Goal: Task Accomplishment & Management: Manage account settings

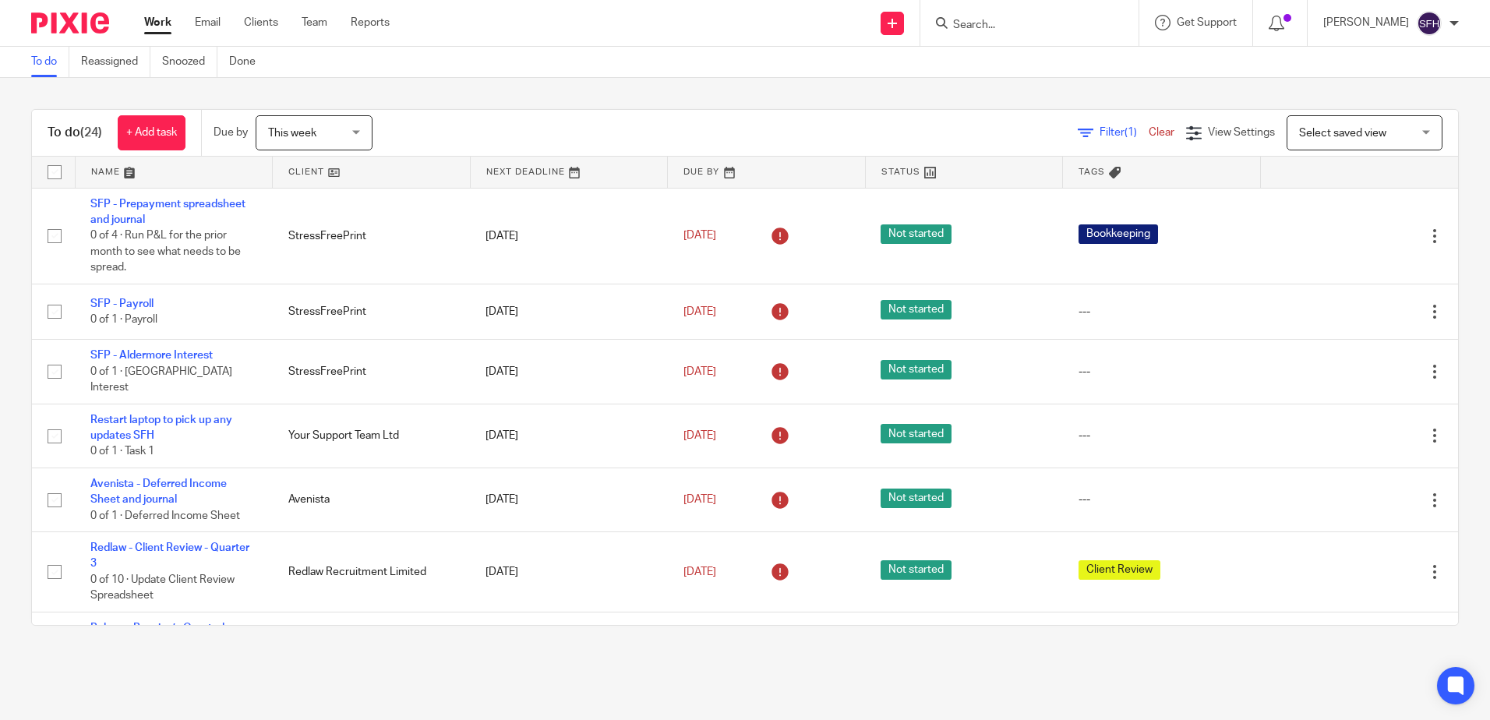
scroll to position [156, 0]
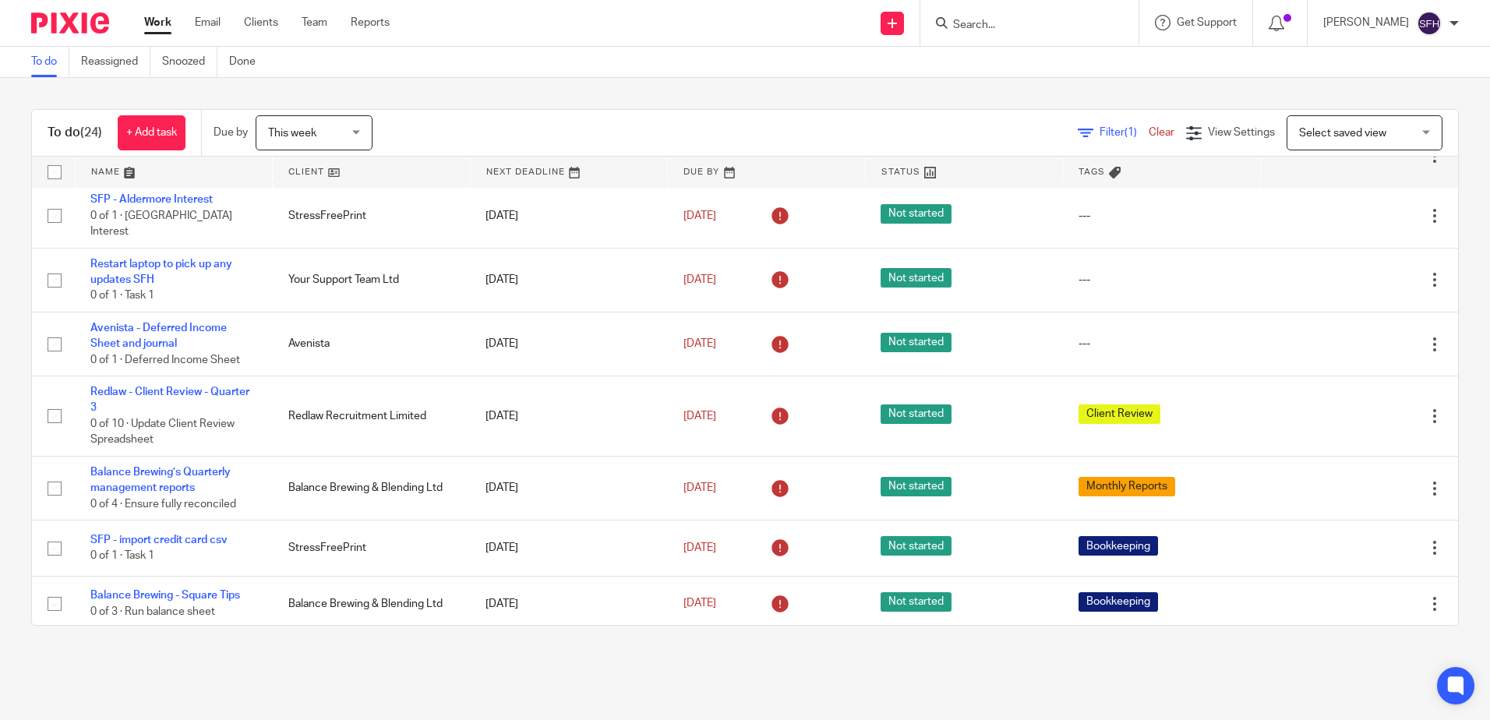
click at [958, 16] on form at bounding box center [1035, 22] width 166 height 19
click at [974, 39] on div at bounding box center [1030, 23] width 218 height 46
click at [979, 28] on input "Search" at bounding box center [1022, 26] width 140 height 14
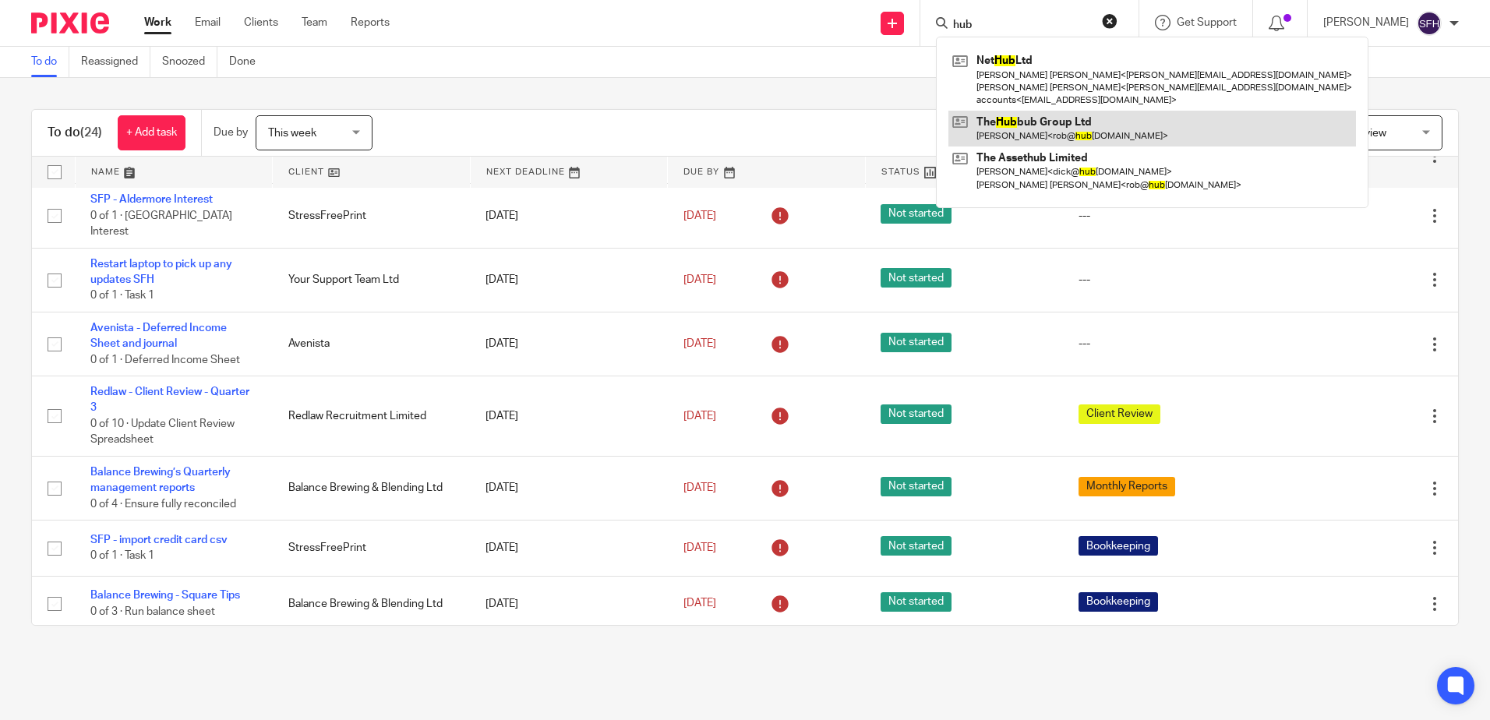
type input "hub"
click at [997, 128] on link at bounding box center [1153, 129] width 408 height 36
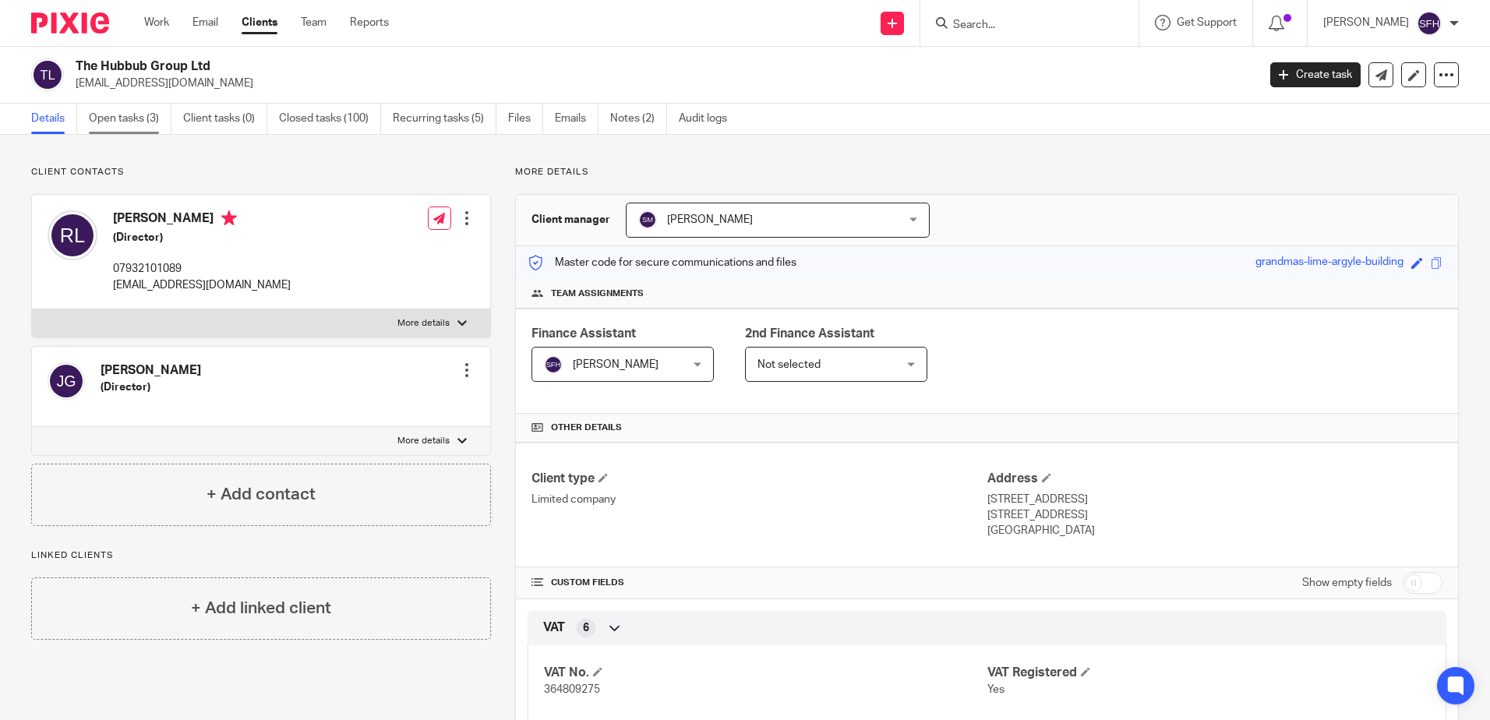
click at [107, 115] on link "Open tasks (3)" at bounding box center [130, 119] width 83 height 30
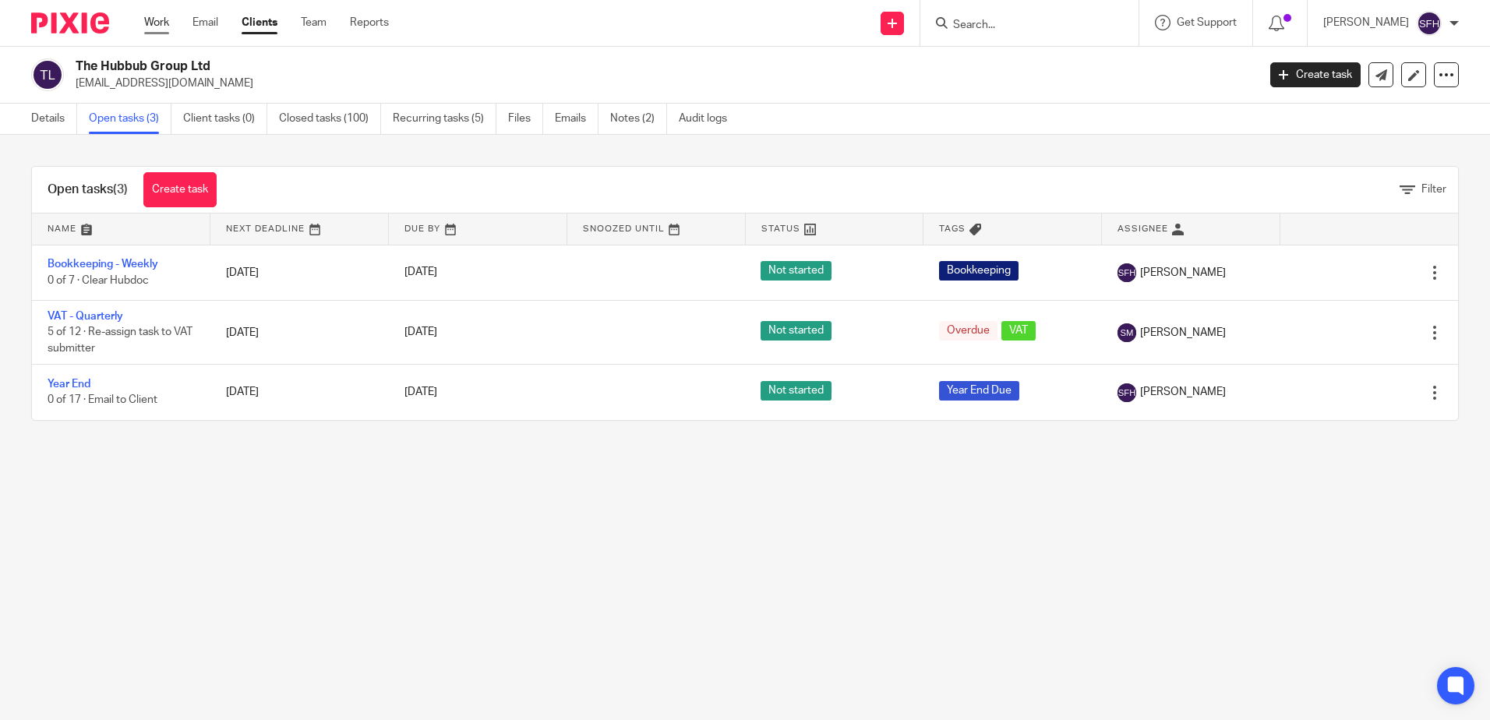
click at [154, 24] on link "Work" at bounding box center [156, 23] width 25 height 16
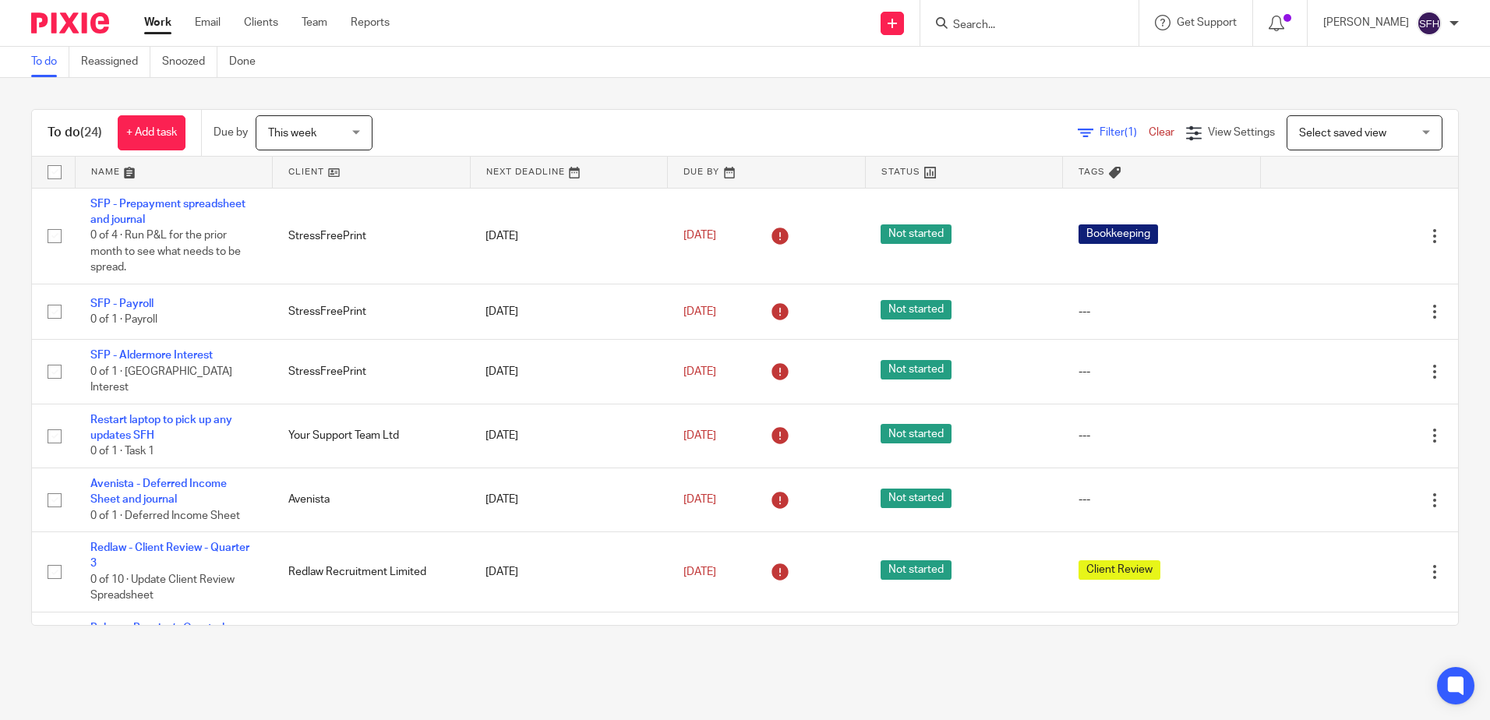
click at [999, 27] on input "Search" at bounding box center [1022, 26] width 140 height 14
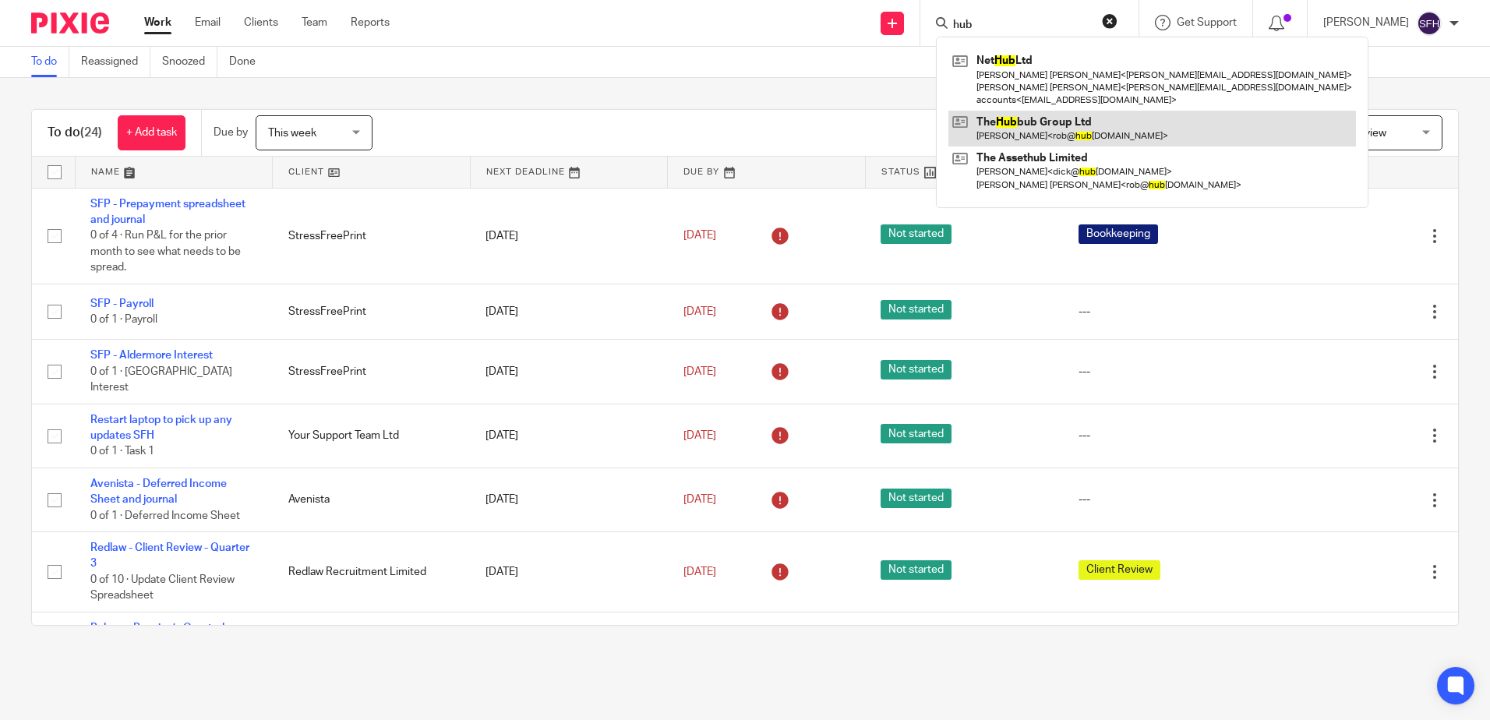
type input "hub"
click at [1017, 122] on link at bounding box center [1153, 129] width 408 height 36
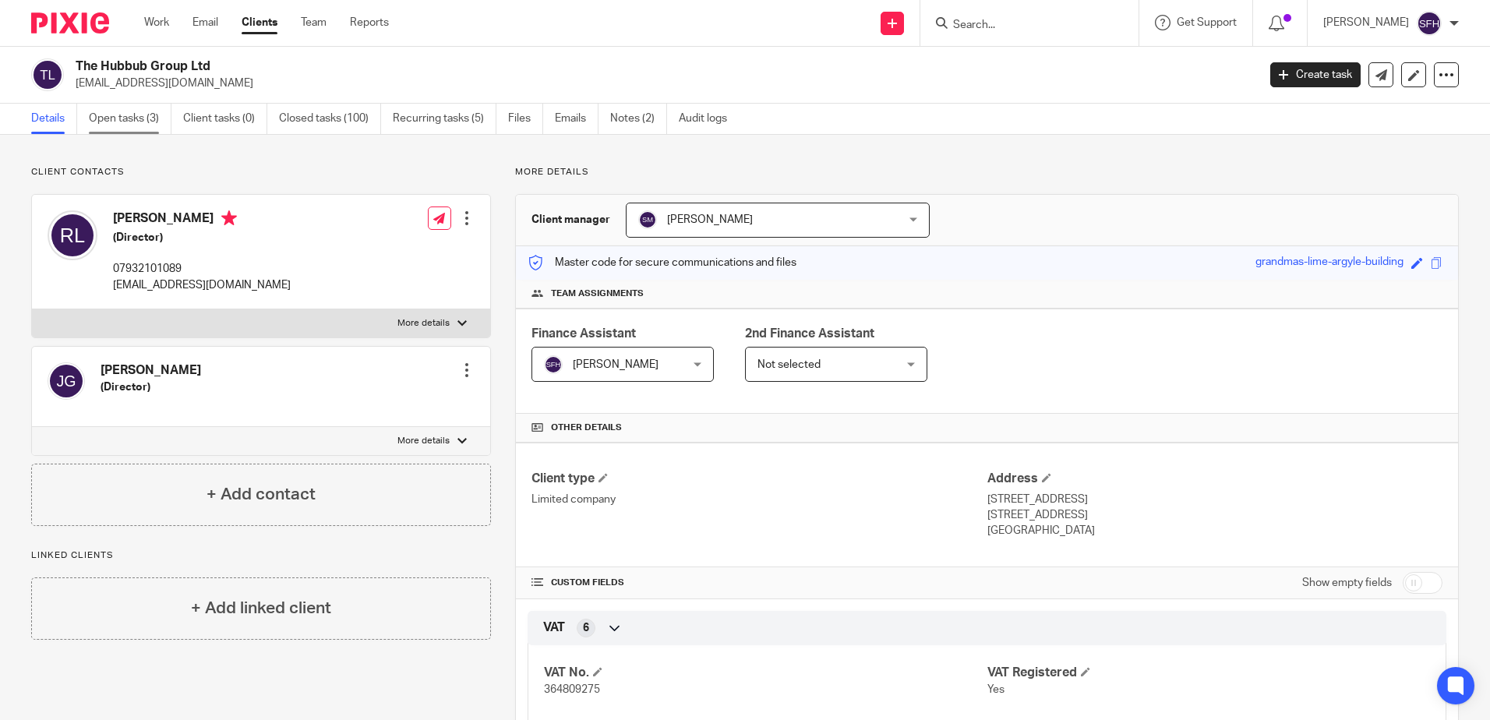
click at [151, 122] on link "Open tasks (3)" at bounding box center [130, 119] width 83 height 30
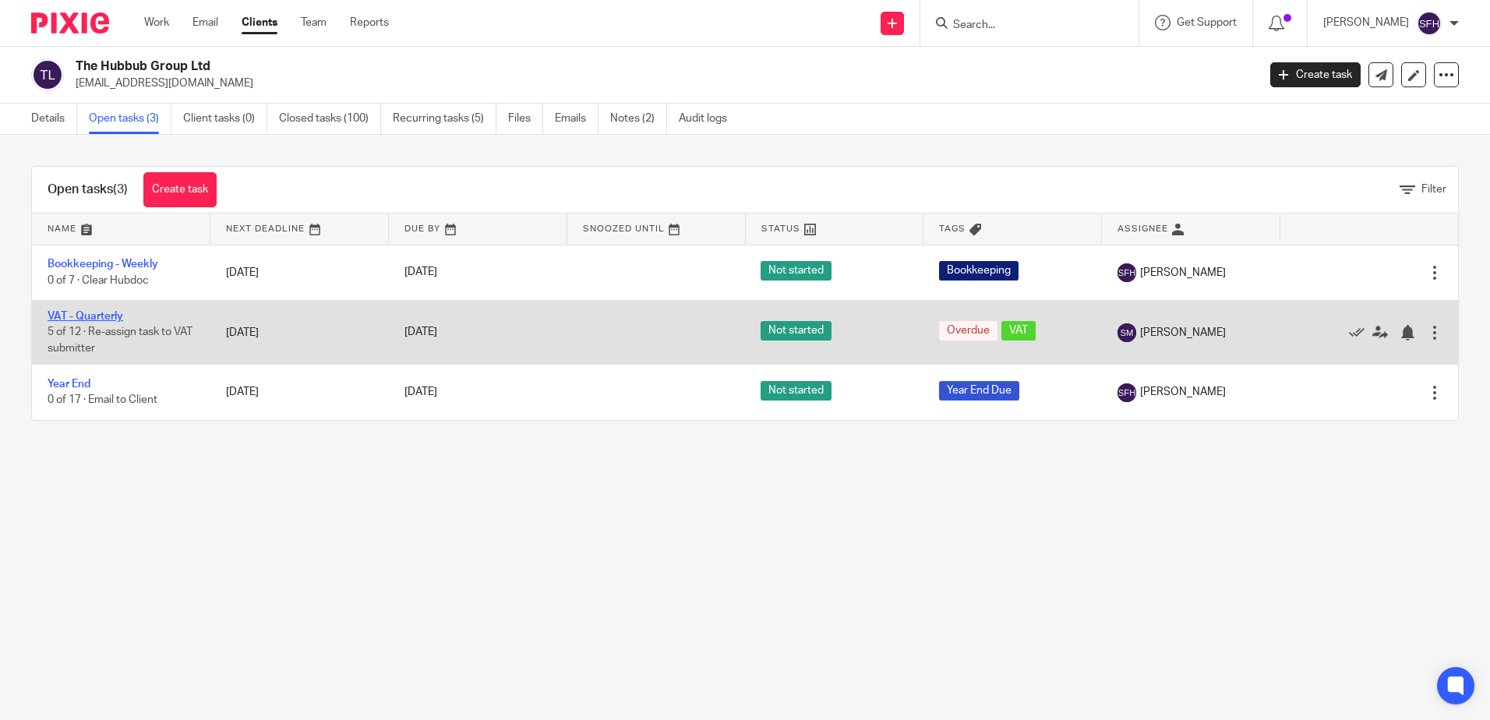
click at [98, 319] on link "VAT - Quarterly" at bounding box center [86, 316] width 76 height 11
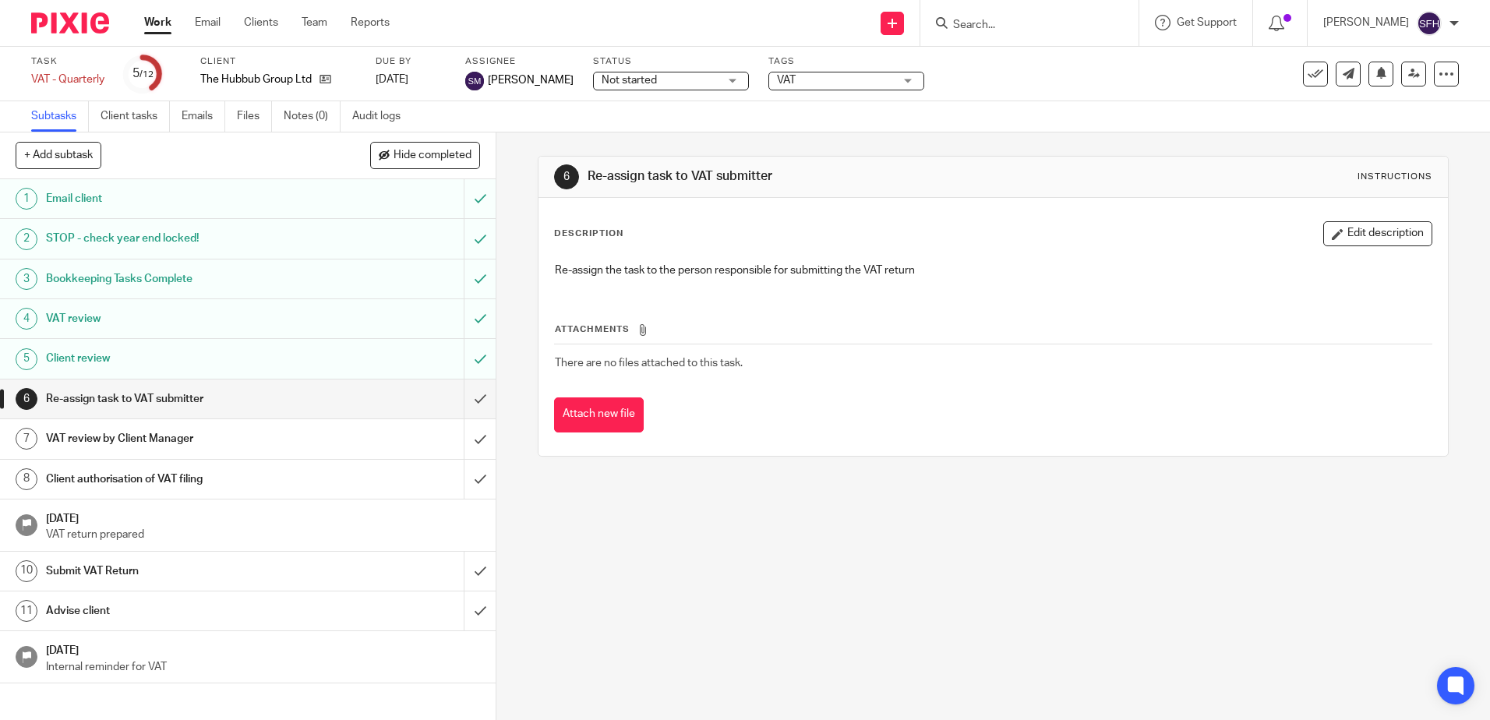
click at [200, 476] on h1 "Client authorisation of VAT filing" at bounding box center [180, 479] width 268 height 23
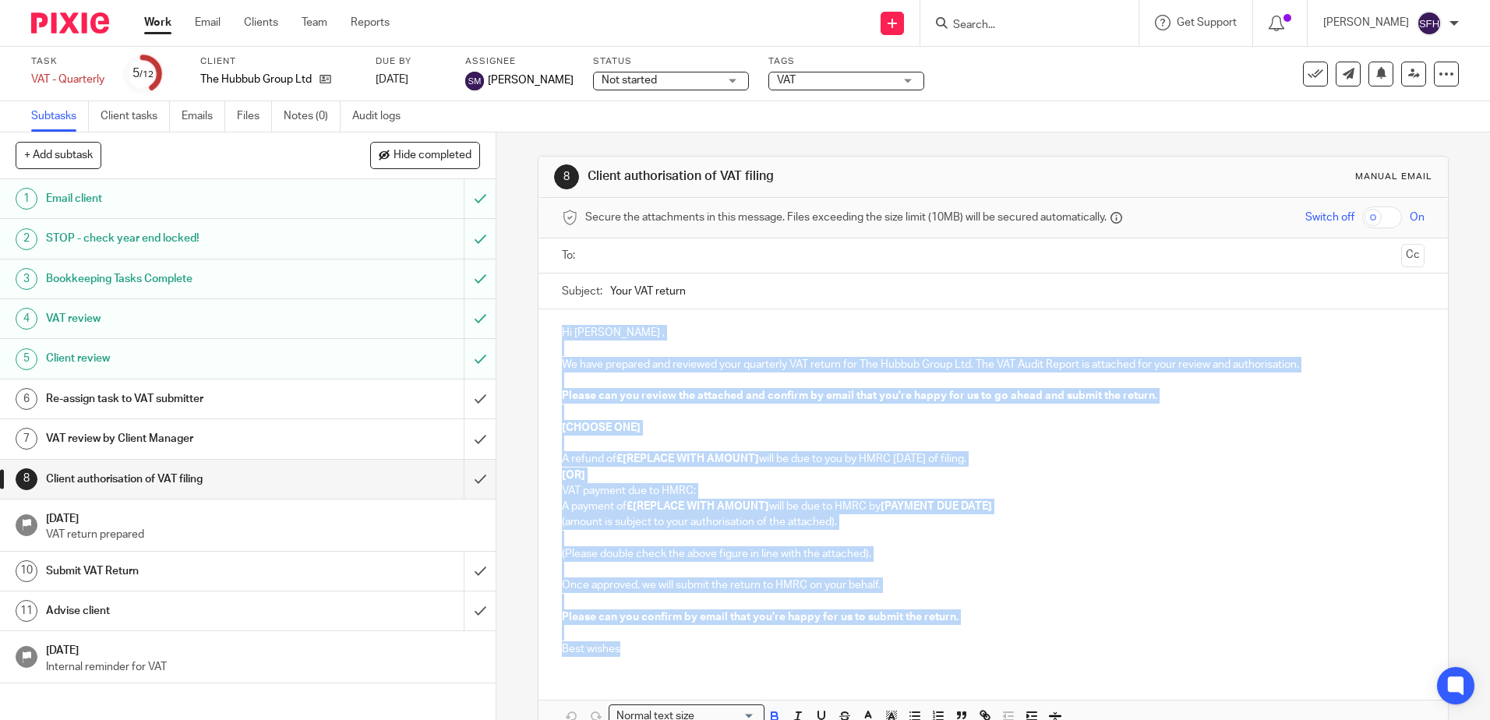
drag, startPoint x: 557, startPoint y: 327, endPoint x: 848, endPoint y: 659, distance: 440.8
click at [848, 659] on div "Hi Rob , We have prepared and reviewed your quarterly VAT return for The Hubbub…" at bounding box center [993, 488] width 909 height 359
copy div "Hi Rob , We have prepared and reviewed your quarterly VAT return for The Hubbub…"
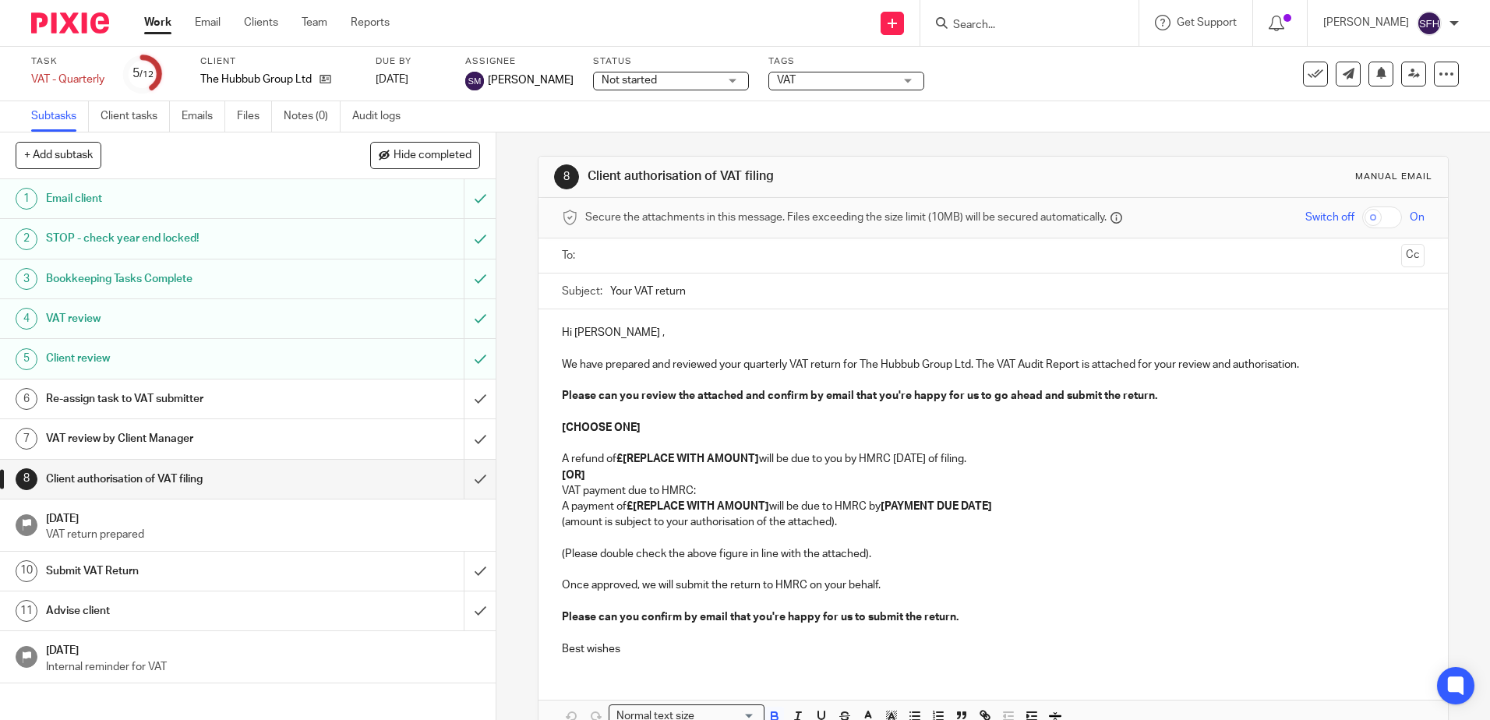
drag, startPoint x: 685, startPoint y: 286, endPoint x: 576, endPoint y: 291, distance: 109.2
click at [576, 291] on div "Subject: Your VAT return" at bounding box center [993, 291] width 862 height 35
drag, startPoint x: 203, startPoint y: 80, endPoint x: 310, endPoint y: 80, distance: 107.6
click at [310, 80] on p "The Hubbub Group Ltd" at bounding box center [255, 80] width 111 height 16
copy p "The Hubbub Group Ltd"
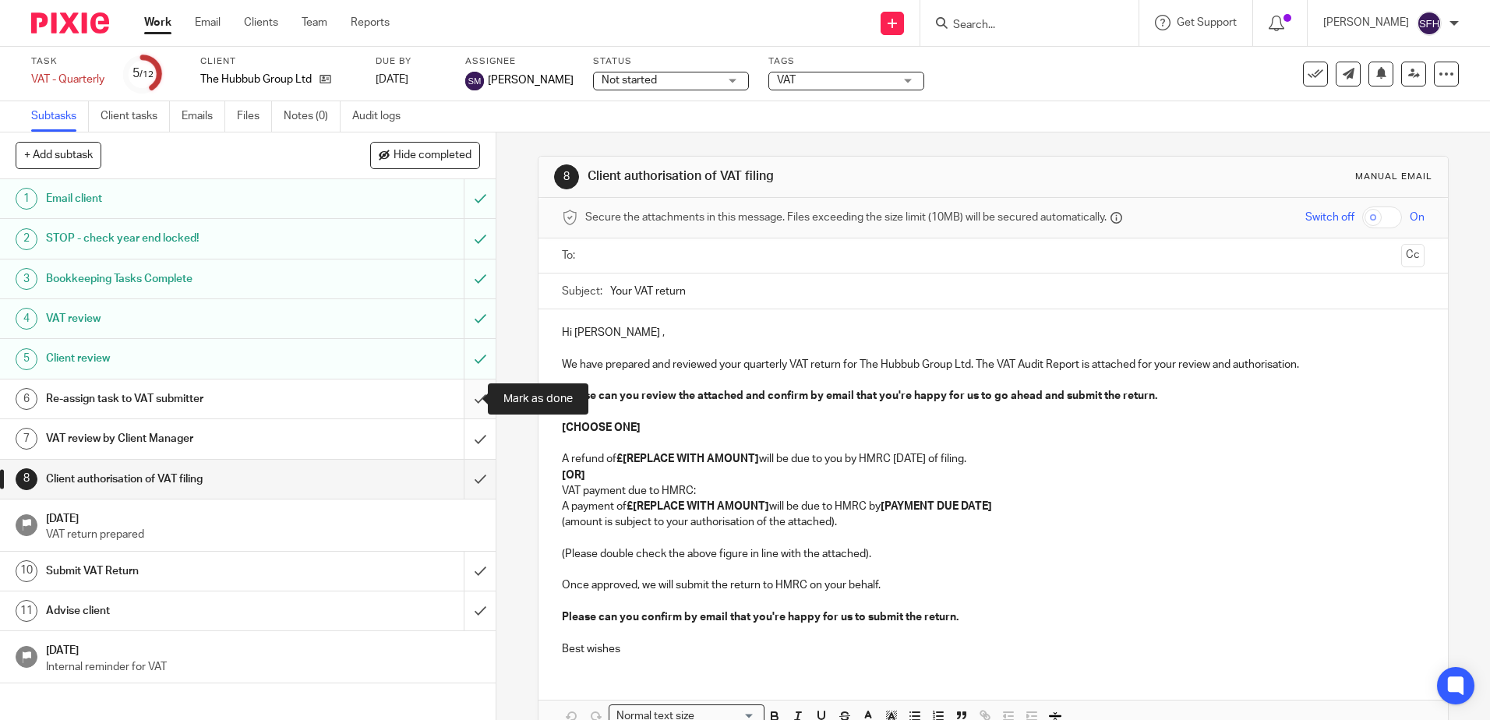
click at [460, 405] on input "submit" at bounding box center [248, 399] width 496 height 39
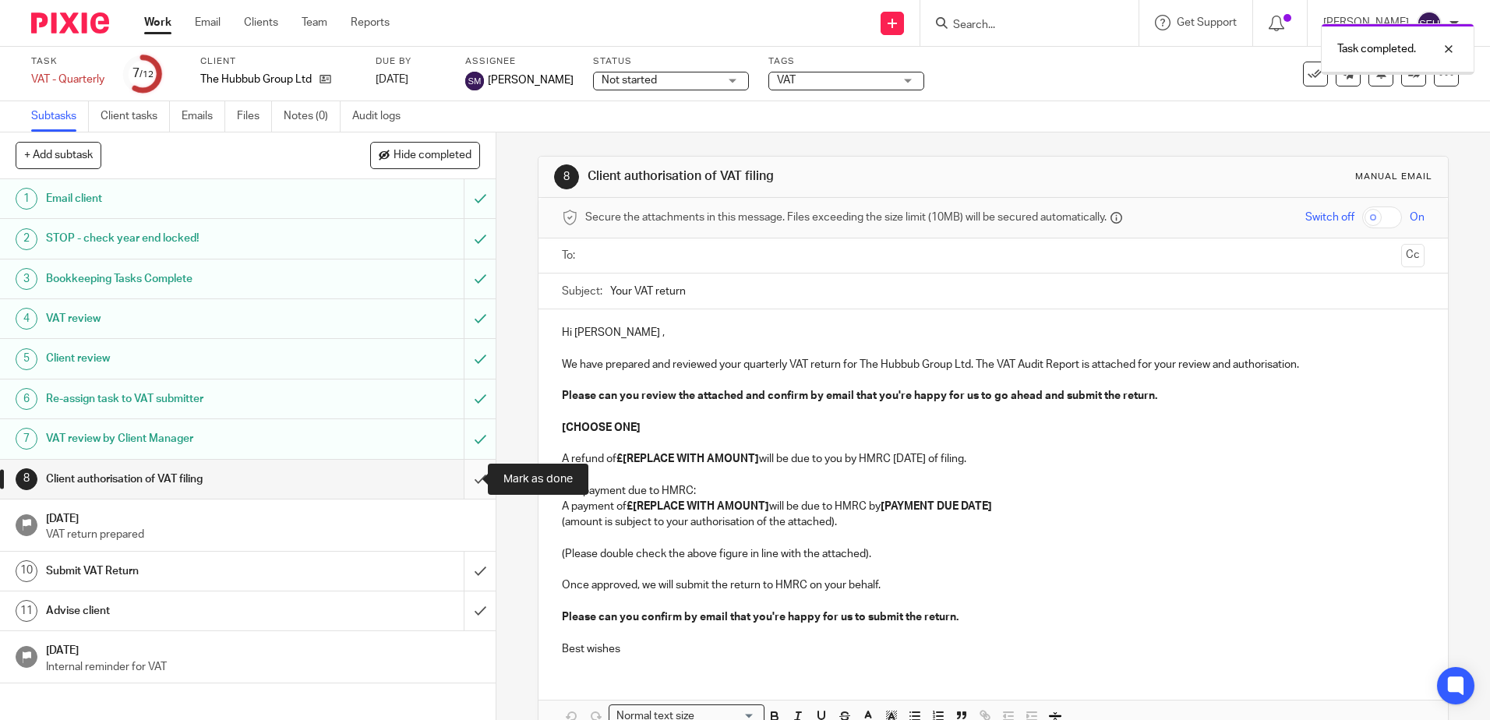
click at [467, 485] on input "submit" at bounding box center [248, 479] width 496 height 39
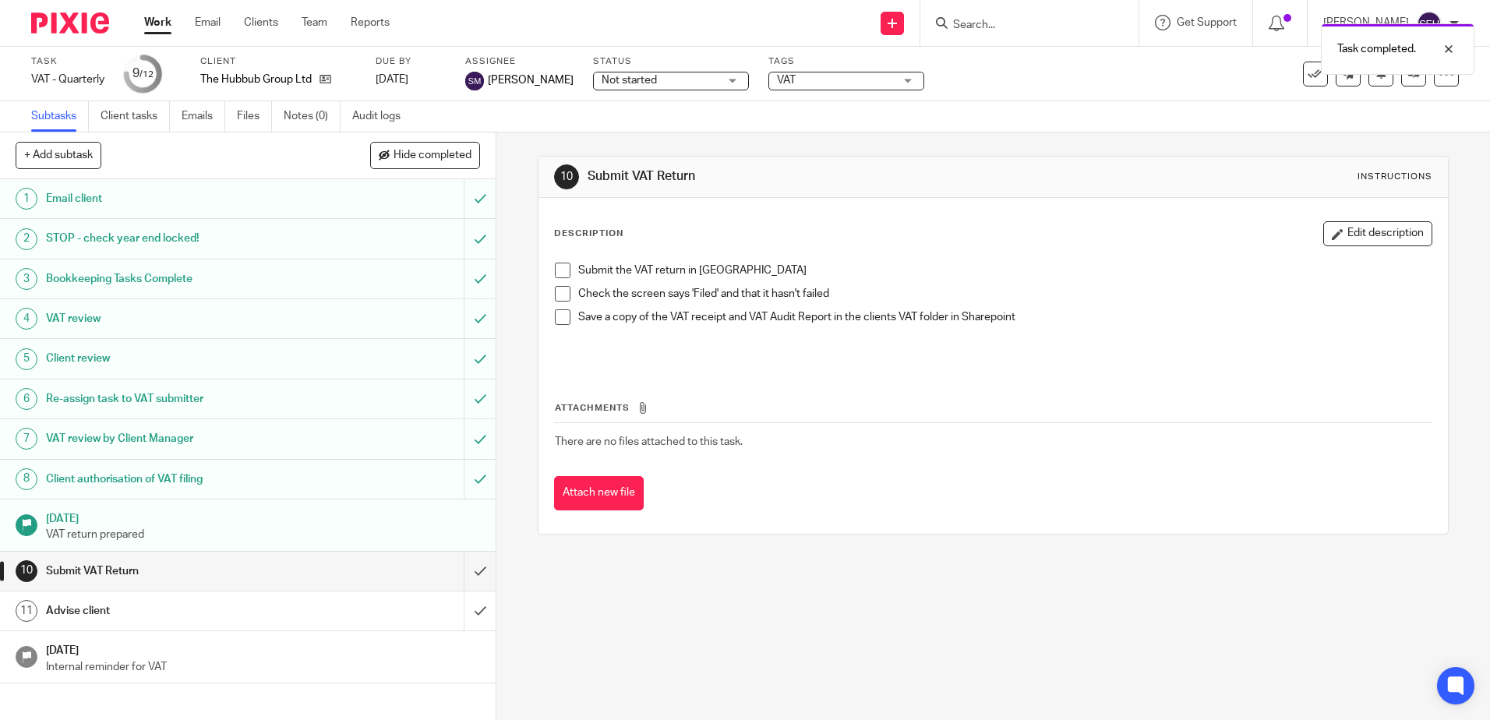
click at [988, 21] on div "Task completed." at bounding box center [1110, 45] width 730 height 59
click at [971, 23] on div "Task completed." at bounding box center [1110, 45] width 730 height 59
click at [970, 25] on input "Search" at bounding box center [1022, 26] width 140 height 14
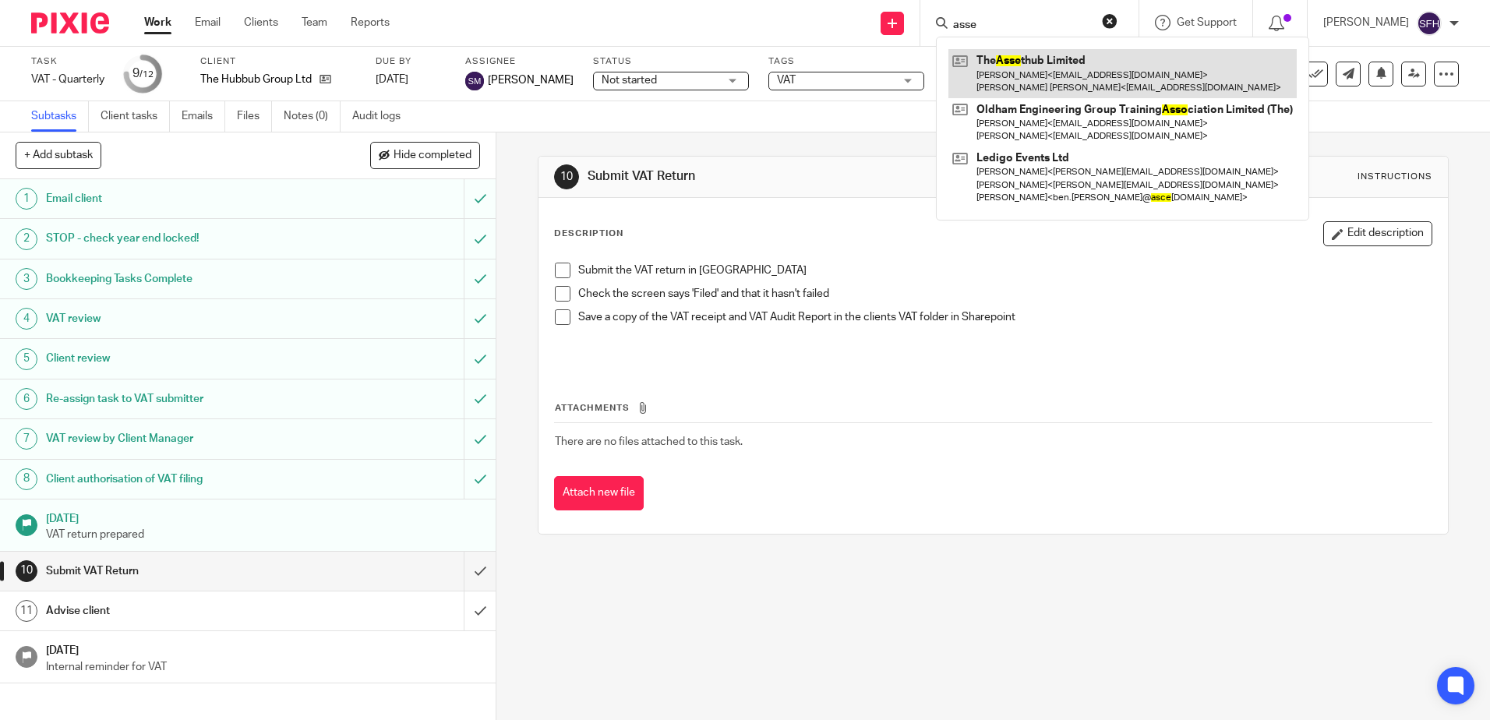
type input "asse"
click at [1044, 69] on link at bounding box center [1123, 73] width 348 height 48
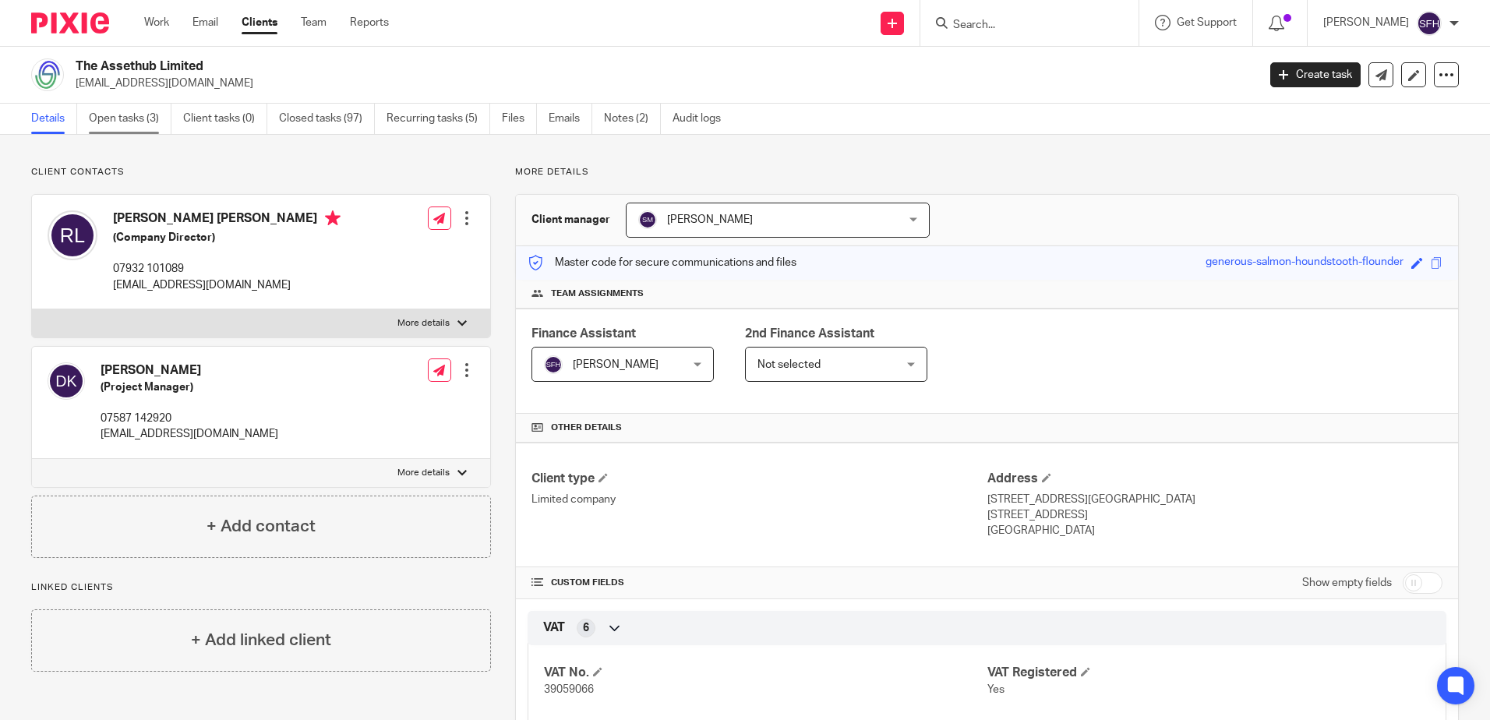
click at [120, 115] on link "Open tasks (3)" at bounding box center [130, 119] width 83 height 30
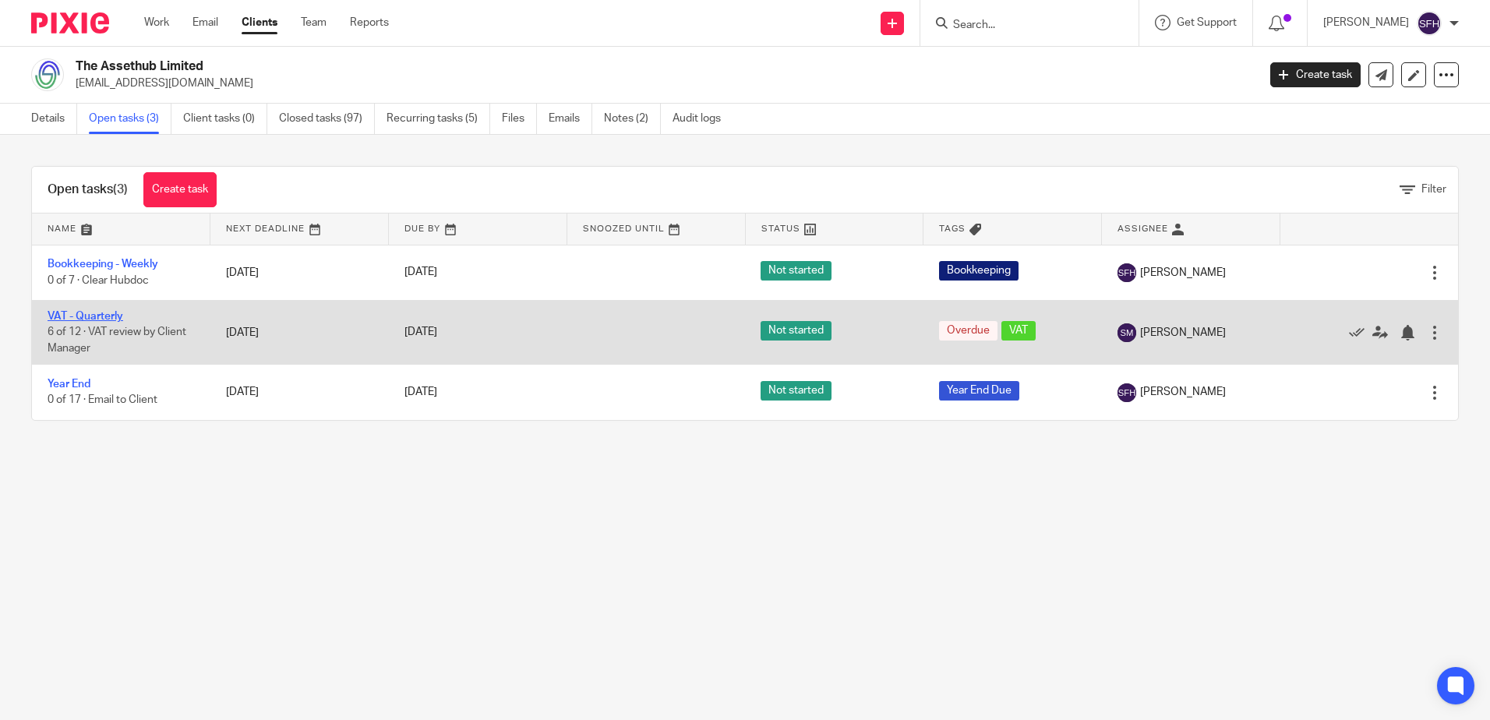
click at [108, 313] on link "VAT - Quarterly" at bounding box center [86, 316] width 76 height 11
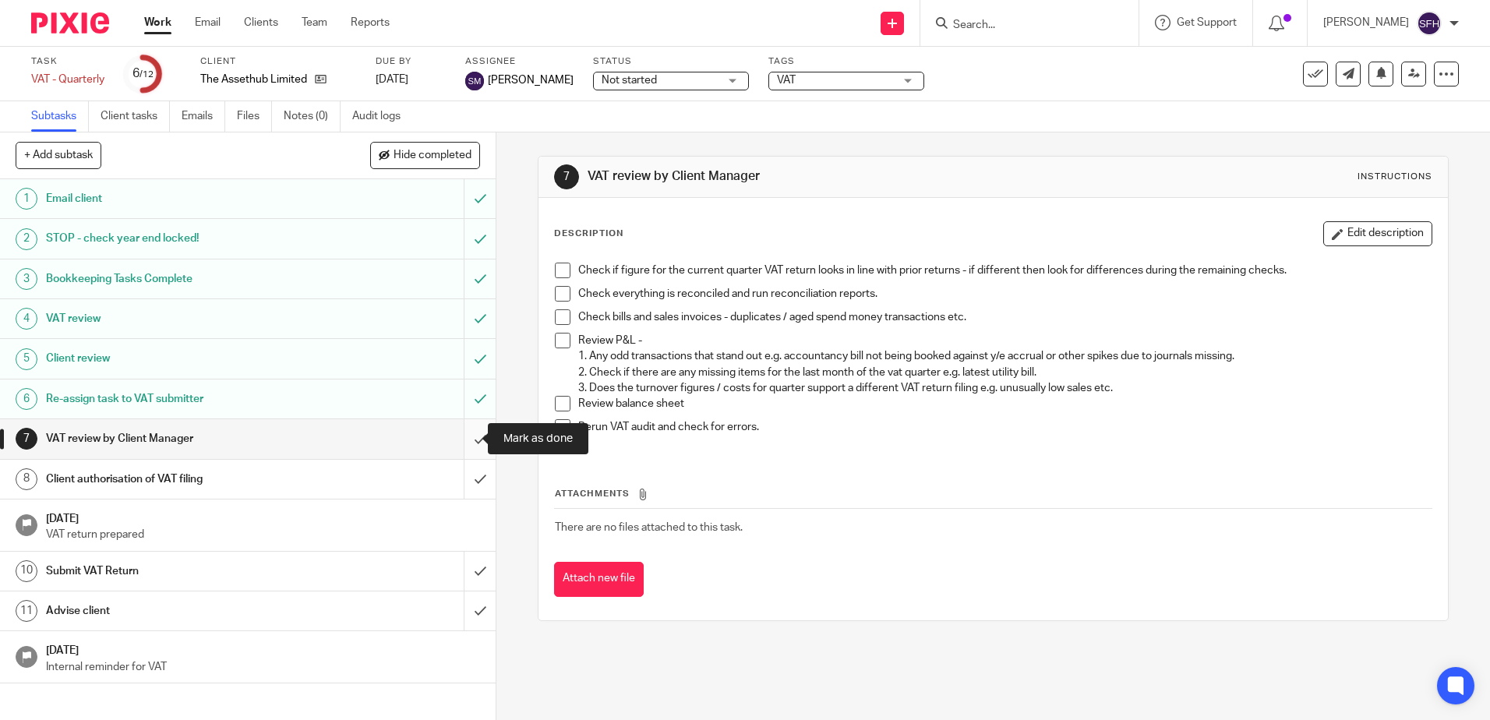
click at [465, 446] on input "submit" at bounding box center [248, 438] width 496 height 39
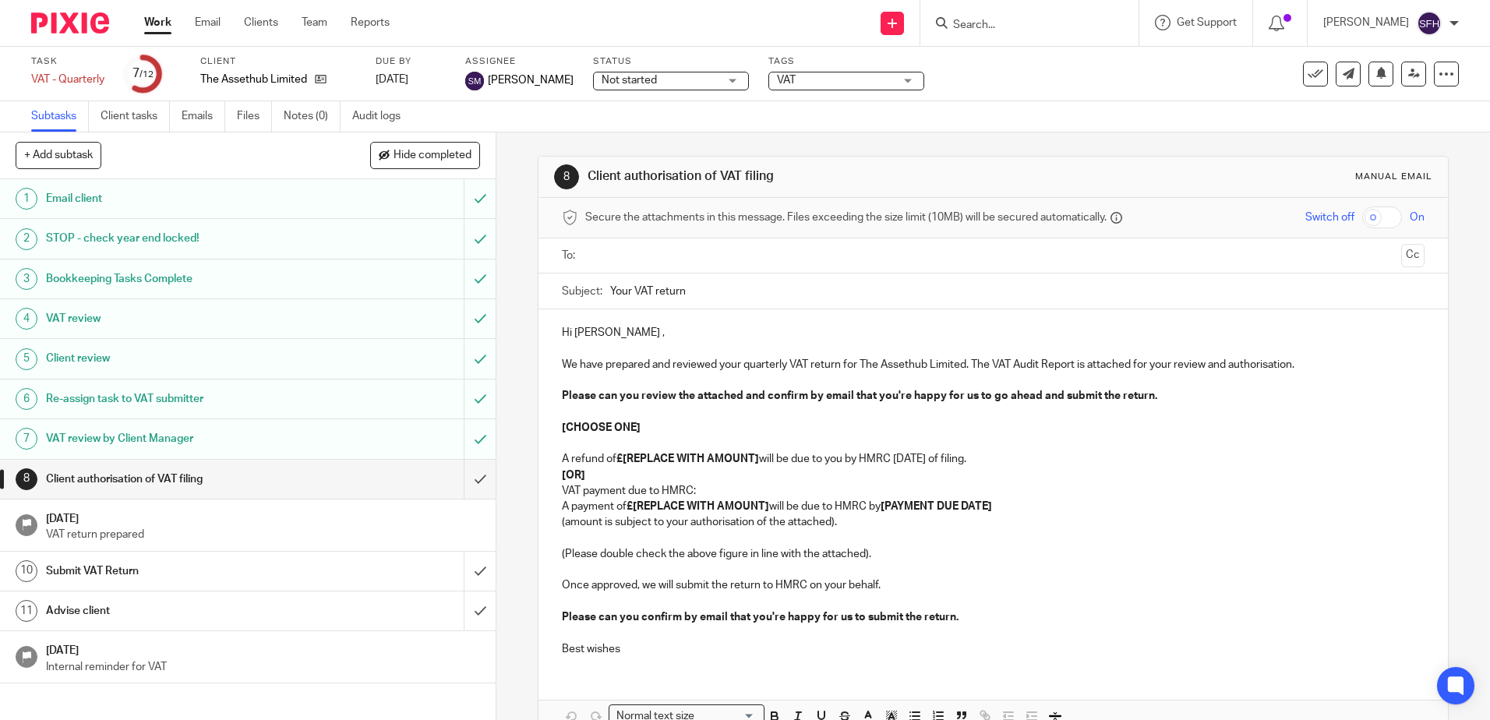
drag, startPoint x: 802, startPoint y: 373, endPoint x: 773, endPoint y: 367, distance: 30.1
click at [802, 373] on p "We have prepared and reviewed your quarterly VAT return for The Assethub Limite…" at bounding box center [993, 365] width 862 height 16
click at [562, 327] on p "Hi [PERSON_NAME] ," at bounding box center [993, 333] width 862 height 16
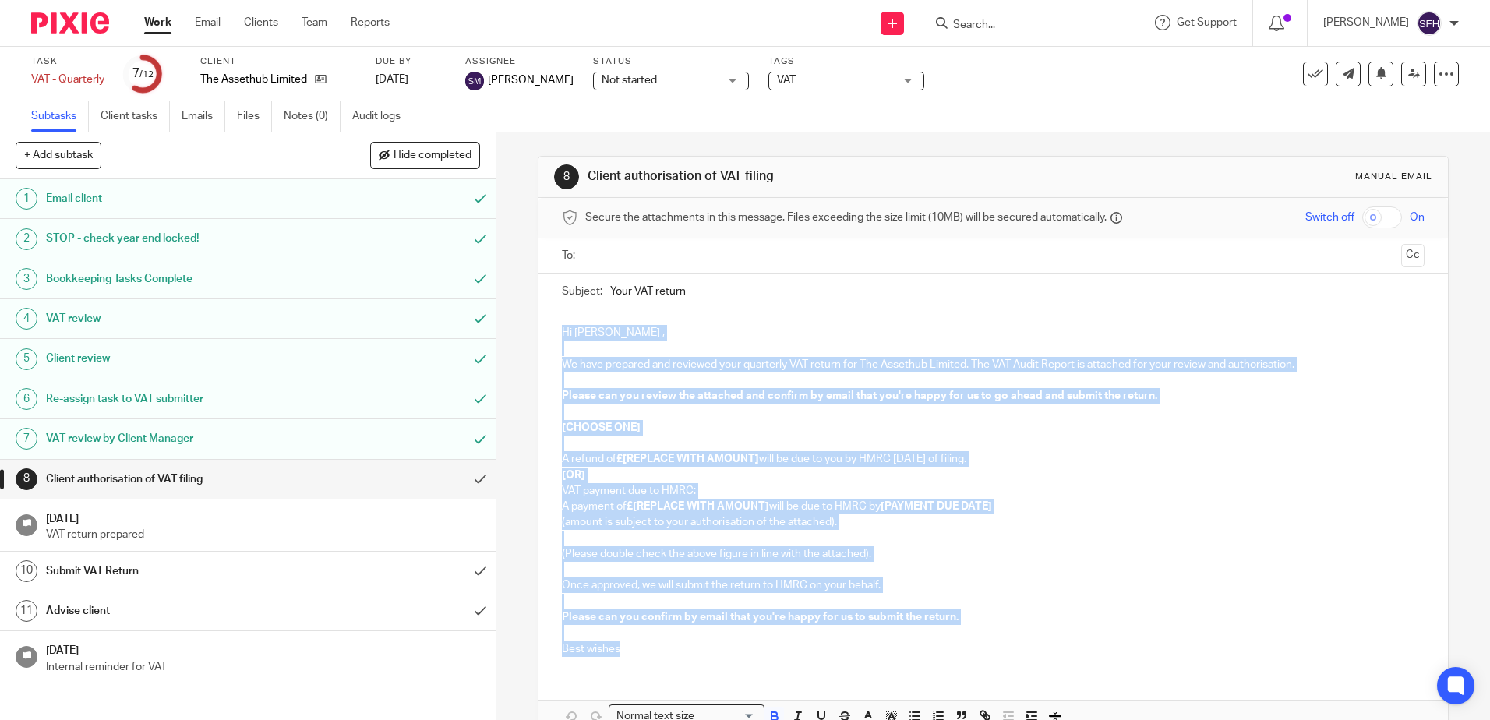
drag, startPoint x: 560, startPoint y: 330, endPoint x: 815, endPoint y: 617, distance: 383.8
click at [818, 644] on div "Hi [PERSON_NAME] , We have prepared and reviewed your quarterly VAT return for …" at bounding box center [993, 488] width 909 height 359
copy div "Hi [PERSON_NAME] , We have prepared and reviewed your quarterly VAT return for …"
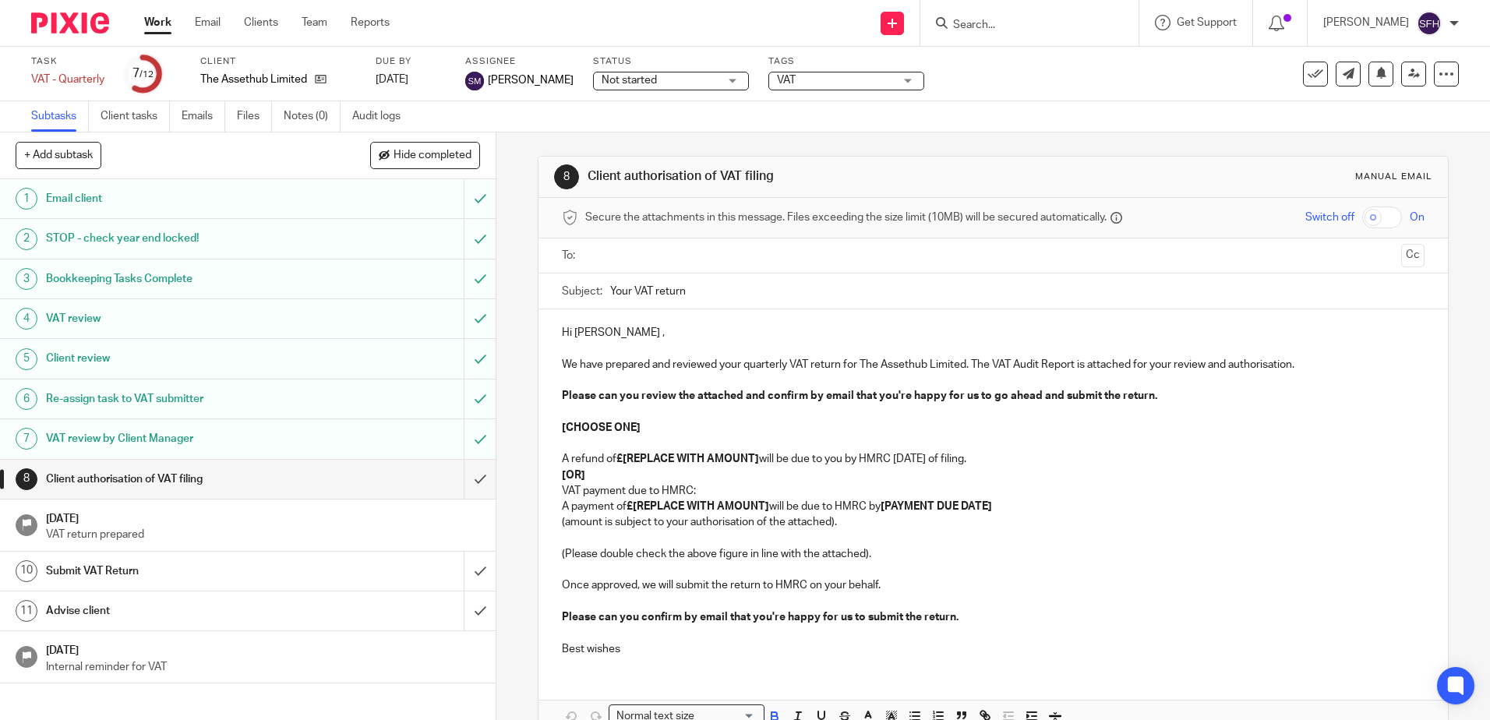
drag, startPoint x: 703, startPoint y: 292, endPoint x: 607, endPoint y: 294, distance: 95.9
click at [610, 294] on input "Your VAT return" at bounding box center [1017, 291] width 814 height 35
drag, startPoint x: 203, startPoint y: 79, endPoint x: 311, endPoint y: 80, distance: 108.4
click at [311, 80] on div "The Assethub Limited" at bounding box center [278, 80] width 156 height 16
drag, startPoint x: 311, startPoint y: 80, endPoint x: 286, endPoint y: 85, distance: 25.4
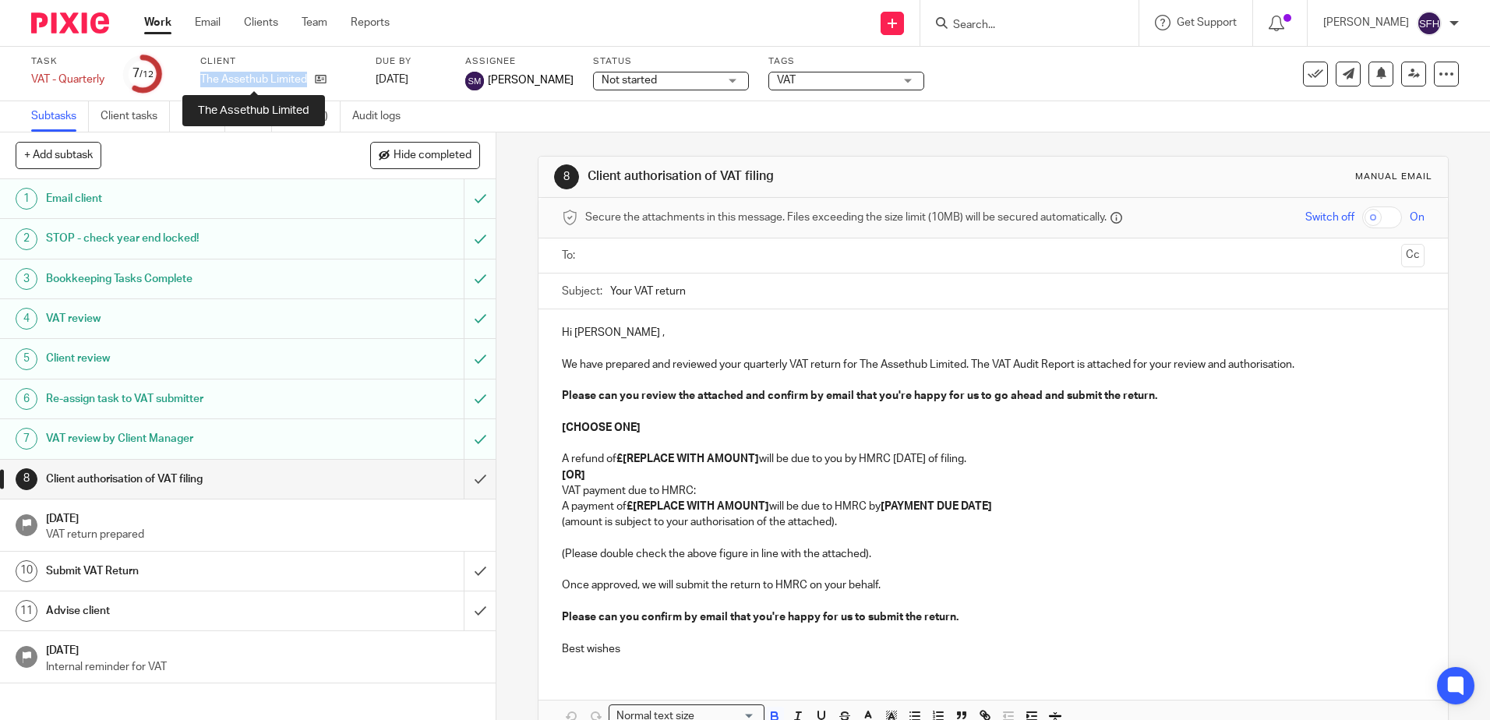
copy div "The Assethub Limited"
